Goal: Check status: Check status

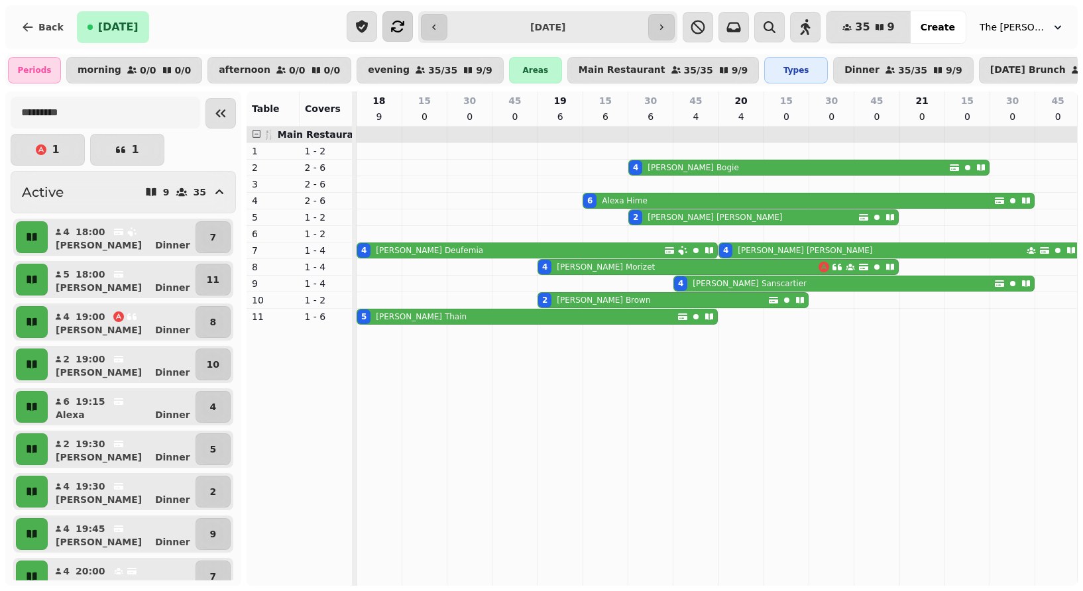
click at [403, 25] on icon "button" at bounding box center [398, 27] width 16 height 16
click at [99, 24] on span "[DATE]" at bounding box center [118, 27] width 40 height 11
click at [1060, 30] on icon "button" at bounding box center [1057, 27] width 13 height 13
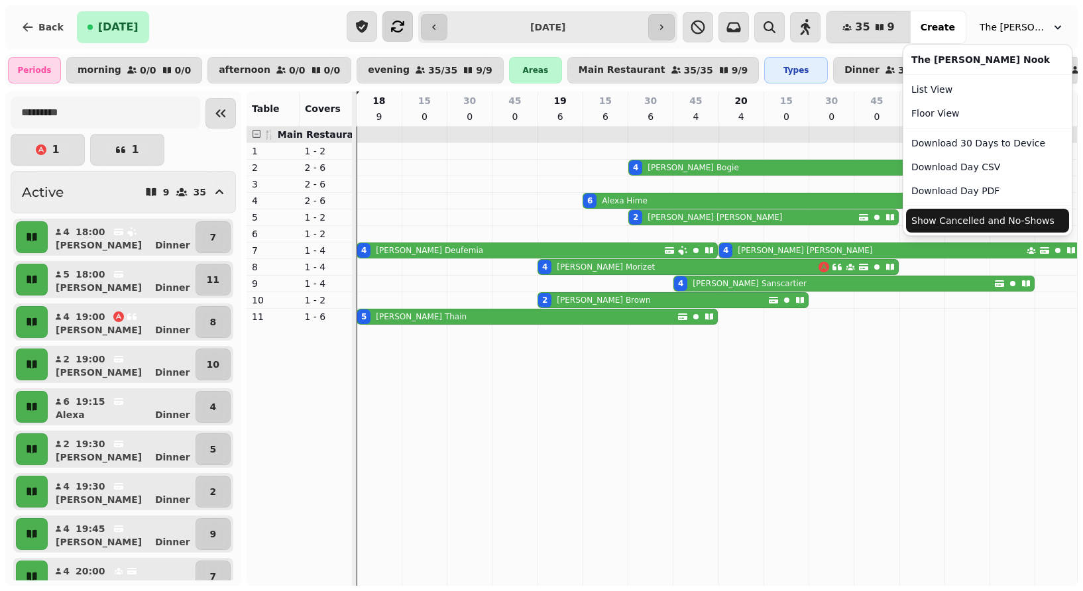
click at [937, 217] on button "Show Cancelled and No-Shows" at bounding box center [987, 221] width 163 height 24
click at [1058, 32] on icon "button" at bounding box center [1057, 27] width 13 height 13
click at [924, 219] on button "Show Cancelled and No-Shows" at bounding box center [987, 221] width 163 height 24
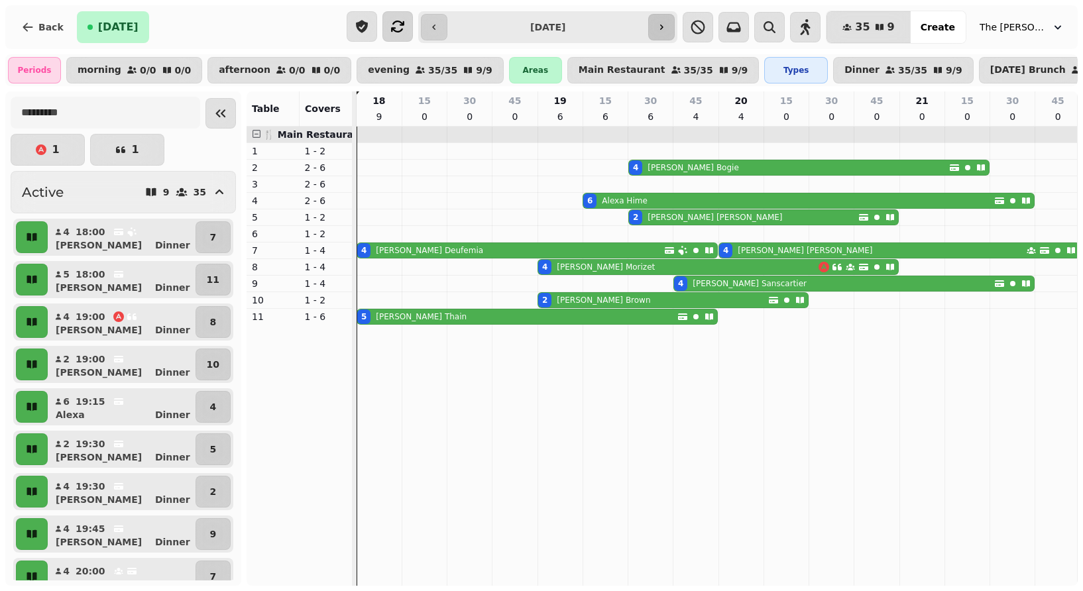
click at [667, 28] on icon "button" at bounding box center [661, 27] width 11 height 11
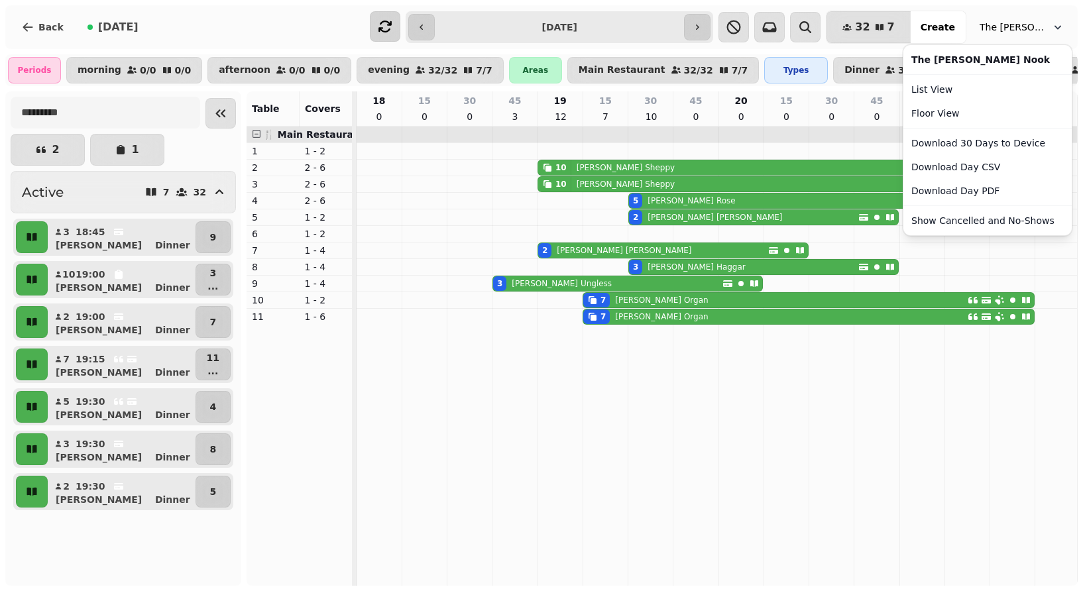
click at [1052, 25] on icon "button" at bounding box center [1057, 27] width 13 height 13
click at [937, 217] on button "Show Cancelled and No-Shows" at bounding box center [987, 221] width 163 height 24
click at [1054, 27] on icon "button" at bounding box center [1057, 27] width 13 height 13
click at [959, 224] on button "Show Cancelled and No-Shows" at bounding box center [987, 221] width 163 height 24
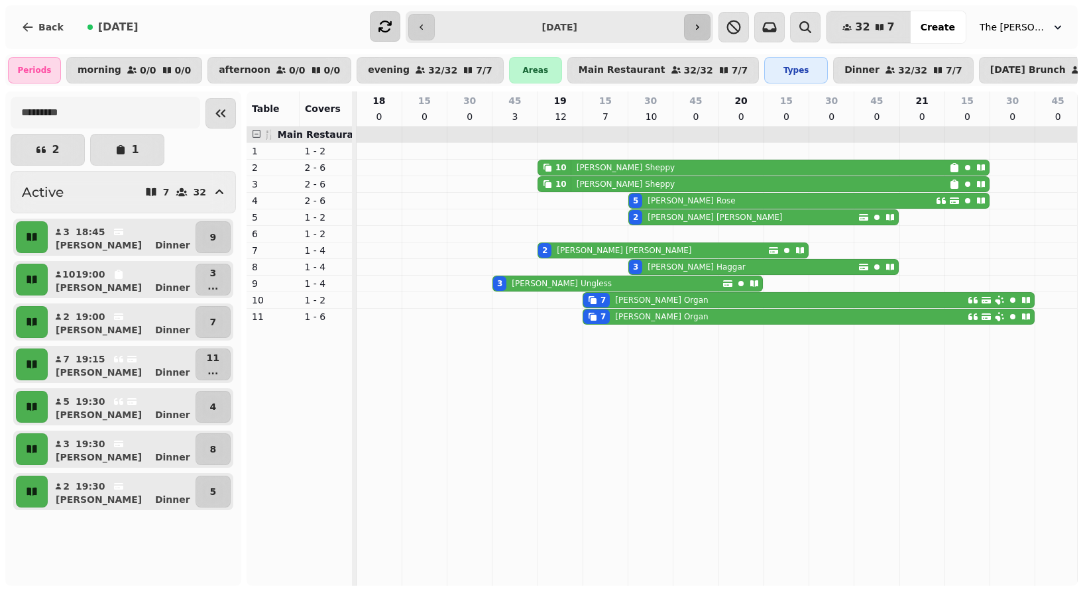
click at [691, 31] on button "button" at bounding box center [697, 27] width 27 height 27
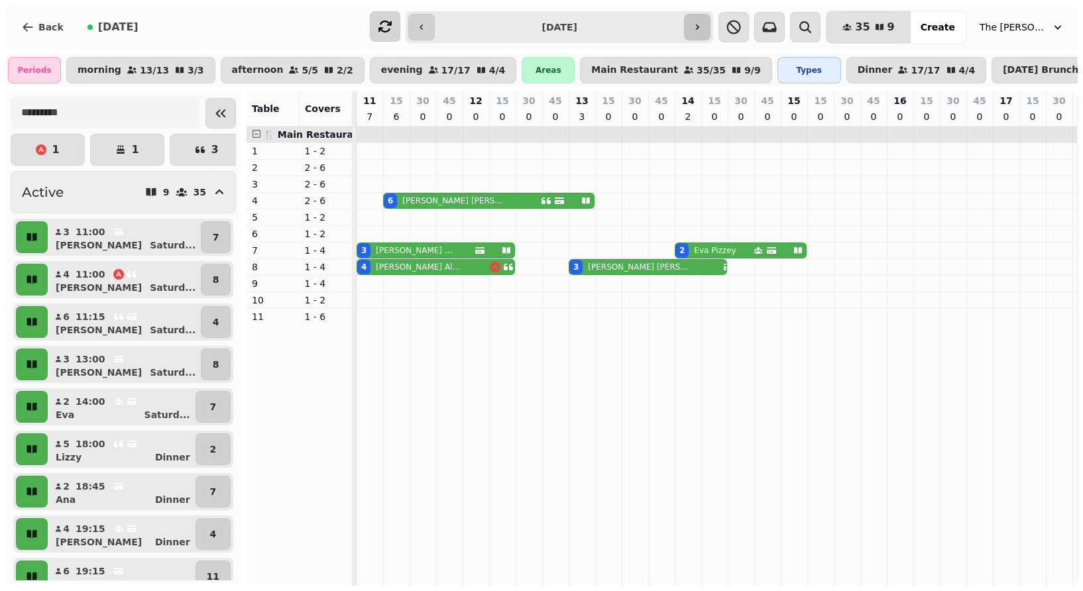
click at [700, 25] on icon "button" at bounding box center [697, 27] width 11 height 11
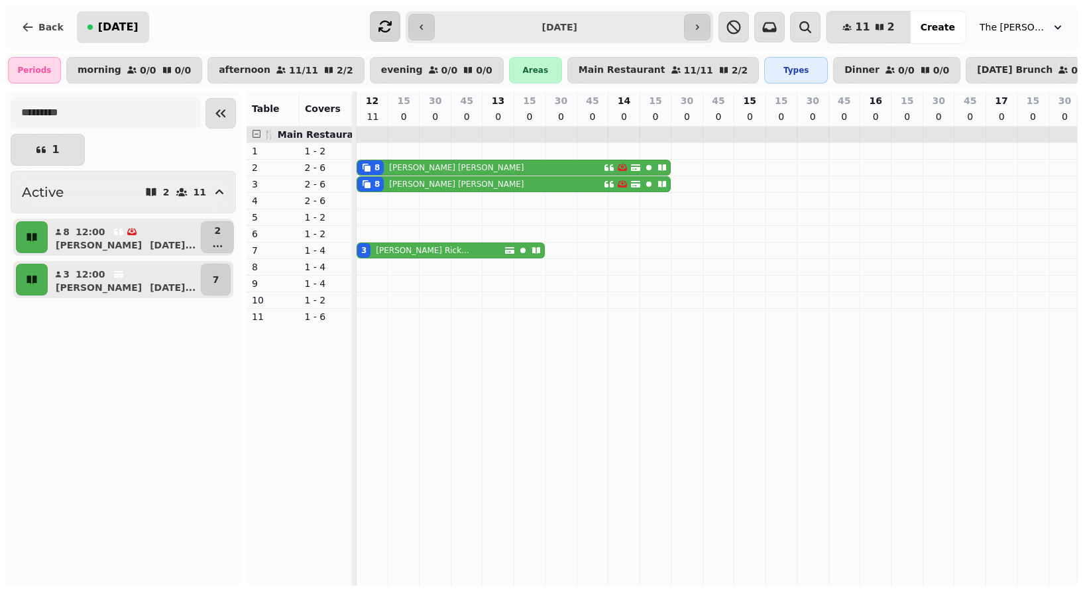
click at [113, 30] on span "[DATE]" at bounding box center [118, 27] width 40 height 11
type input "**********"
